Goal: Task Accomplishment & Management: Use online tool/utility

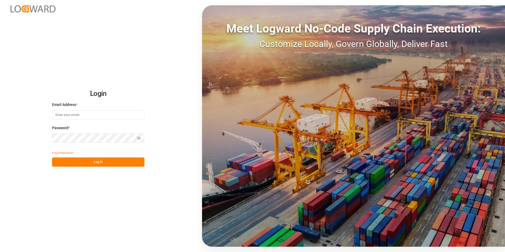
type input "[EMAIL_ADDRESS][DOMAIN_NAME]"
click at [122, 163] on button "Log In" at bounding box center [98, 161] width 92 height 9
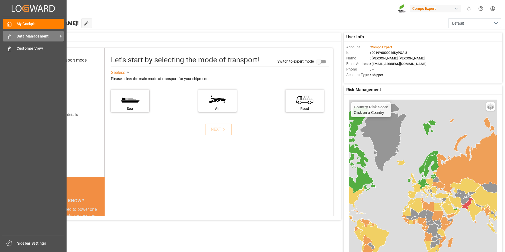
click at [47, 37] on span "Data Management" at bounding box center [38, 37] width 42 height 6
click at [25, 51] on span "Customer View" at bounding box center [40, 49] width 47 height 6
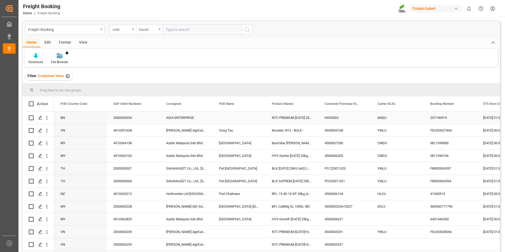
click at [223, 118] on div "Press SPACE to select this row." at bounding box center [238, 117] width 53 height 12
click at [196, 115] on div "ASIA ENTERPRISE" at bounding box center [186, 117] width 53 height 12
click at [185, 117] on div "ASIA ENTERPRISE" at bounding box center [186, 117] width 53 height 12
click at [127, 117] on div "2000000354" at bounding box center [133, 117] width 53 height 12
click at [73, 118] on div "BN" at bounding box center [80, 117] width 53 height 12
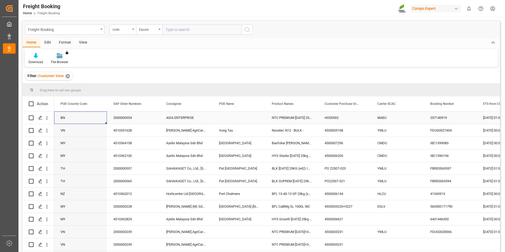
click at [67, 118] on div "BN" at bounding box center [80, 117] width 53 height 12
click at [211, 115] on div "ASIA ENTERPRISE" at bounding box center [186, 117] width 53 height 12
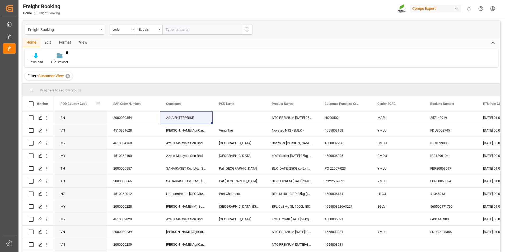
click at [102, 104] on div "POD Country Code" at bounding box center [80, 103] width 53 height 15
click at [101, 103] on div "POD Country Code" at bounding box center [80, 103] width 53 height 15
click at [98, 104] on span at bounding box center [98, 103] width 5 height 5
click at [98, 104] on span "general" at bounding box center [104, 104] width 23 height 9
click at [98, 104] on span at bounding box center [98, 103] width 5 height 5
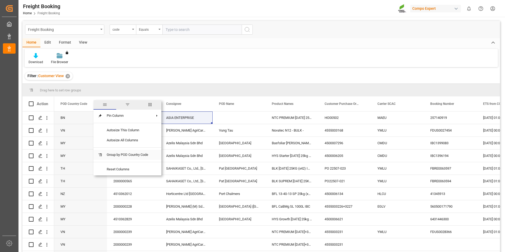
click at [138, 155] on span "Group by POD Country Code" at bounding box center [127, 155] width 50 height 10
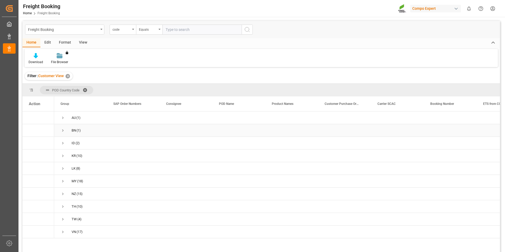
click at [82, 129] on span "BN (1)" at bounding box center [80, 130] width 40 height 12
click at [62, 131] on span "Press SPACE to select this row." at bounding box center [62, 130] width 5 height 5
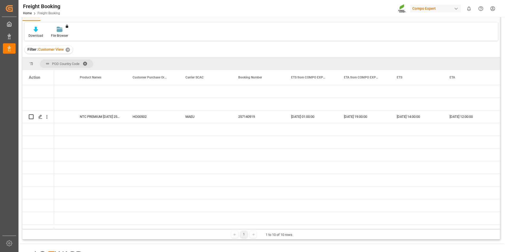
scroll to position [0, 293]
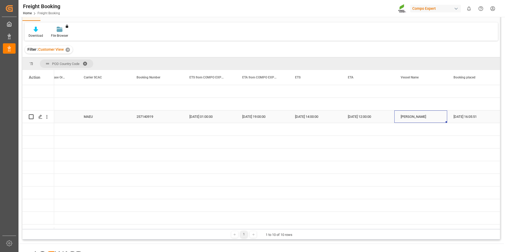
drag, startPoint x: 401, startPoint y: 115, endPoint x: 427, endPoint y: 116, distance: 25.9
click at [427, 116] on div "[PERSON_NAME]" at bounding box center [420, 116] width 53 height 12
drag, startPoint x: 422, startPoint y: 116, endPoint x: 364, endPoint y: 128, distance: 58.7
click at [402, 116] on div "[PERSON_NAME]" at bounding box center [420, 116] width 53 height 12
click at [258, 77] on span "ETA from COMPO EXPERT" at bounding box center [259, 77] width 35 height 4
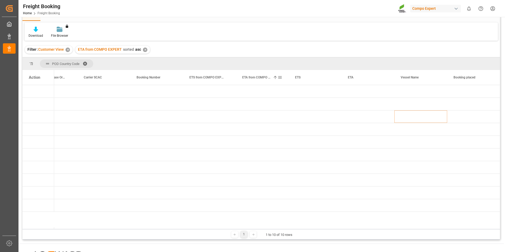
click at [265, 77] on span "ETA from COMPO EXPERT" at bounding box center [256, 77] width 28 height 4
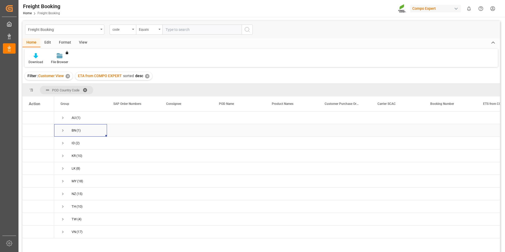
click at [61, 129] on span "Press SPACE to select this row." at bounding box center [62, 130] width 5 height 5
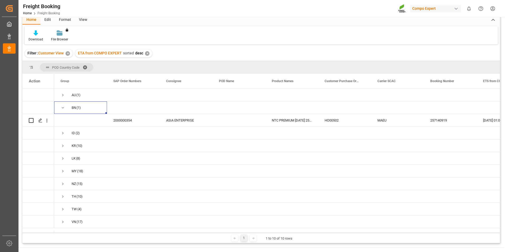
scroll to position [53, 0]
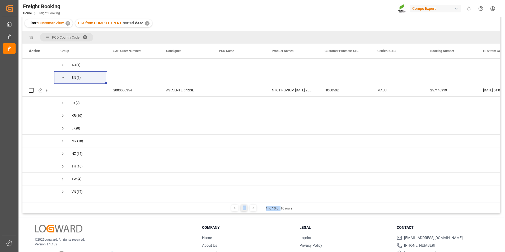
drag, startPoint x: 286, startPoint y: 202, endPoint x: 332, endPoint y: 199, distance: 46.2
click at [332, 199] on div "POD Country Code Drag here to set column labels Action Group SAP Order Numbers" at bounding box center [260, 122] width 477 height 182
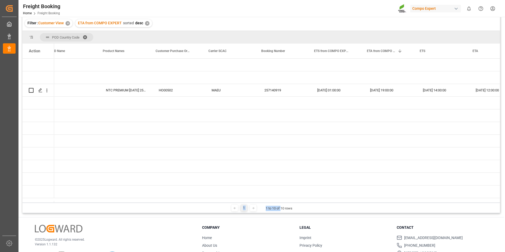
scroll to position [0, 0]
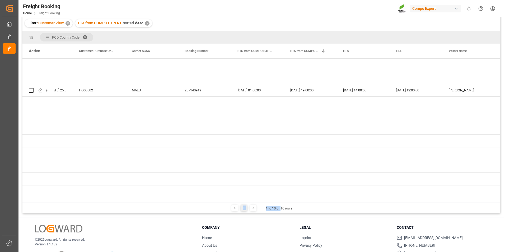
drag, startPoint x: 265, startPoint y: 47, endPoint x: 278, endPoint y: 39, distance: 15.7
click at [278, 39] on div "POD Country Code" at bounding box center [260, 37] width 477 height 13
click at [277, 50] on span at bounding box center [275, 51] width 5 height 5
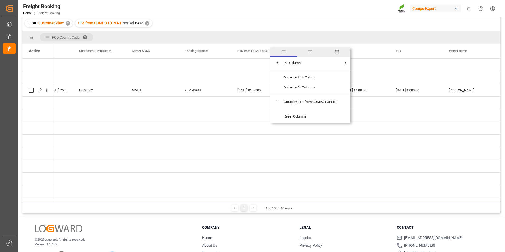
click at [298, 21] on div "Filter : Customer View ✕ ETA from COMPO EXPERT sorted desc ✕" at bounding box center [260, 23] width 477 height 15
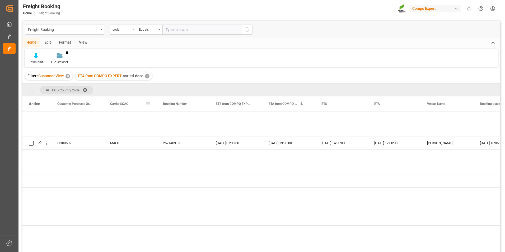
click at [145, 104] on div "Carrier SCAC" at bounding box center [127, 103] width 35 height 15
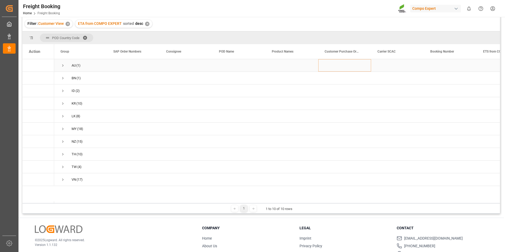
scroll to position [53, 0]
click at [63, 115] on span "Press SPACE to select this row." at bounding box center [62, 115] width 5 height 5
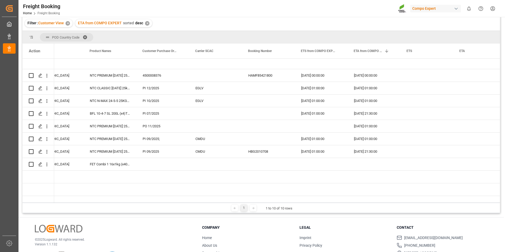
scroll to position [0, 182]
click at [315, 151] on div "LK (8) NR Agribusiness Pvt Ltd Colombo NTC PREMIUM [DATE] 25kg (x42) INT 450000…" at bounding box center [241, 120] width 739 height 228
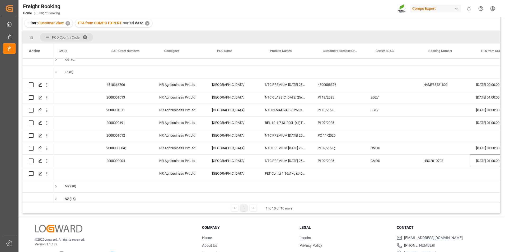
scroll to position [0, 0]
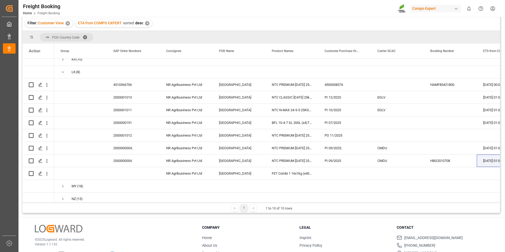
click at [281, 205] on div "1 1 to 10 of 10 rows" at bounding box center [261, 208] width 62 height 7
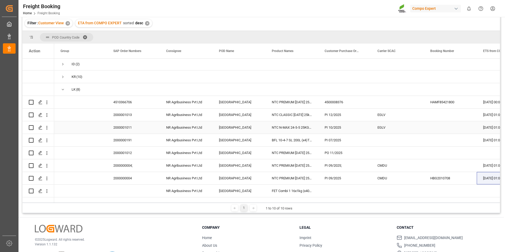
scroll to position [79, 0]
